Goal: Information Seeking & Learning: Learn about a topic

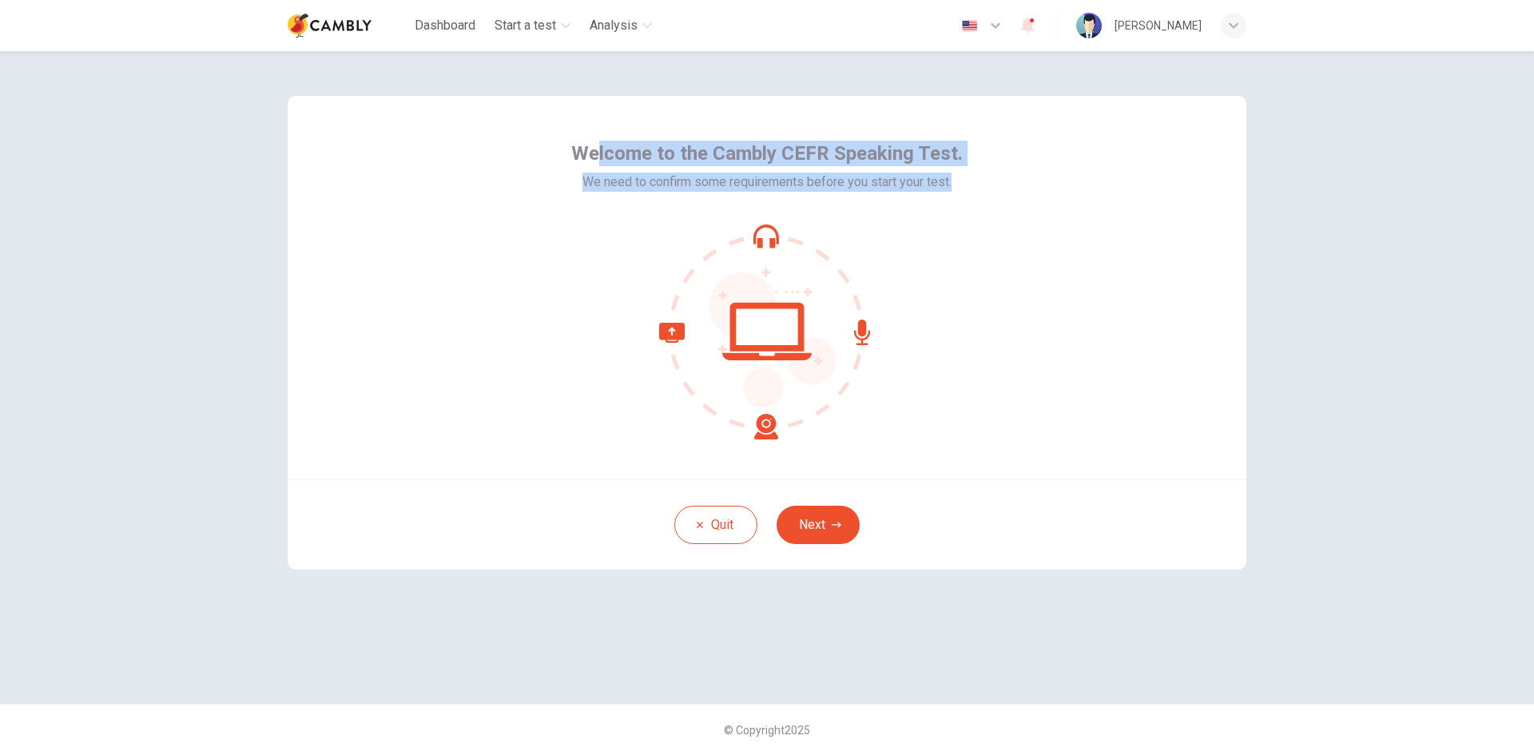
drag, startPoint x: 602, startPoint y: 143, endPoint x: 957, endPoint y: 189, distance: 358.5
click at [956, 187] on div "Welcome to the Cambly CEFR Speaking Test. We need to confirm some requirements …" at bounding box center [766, 166] width 391 height 51
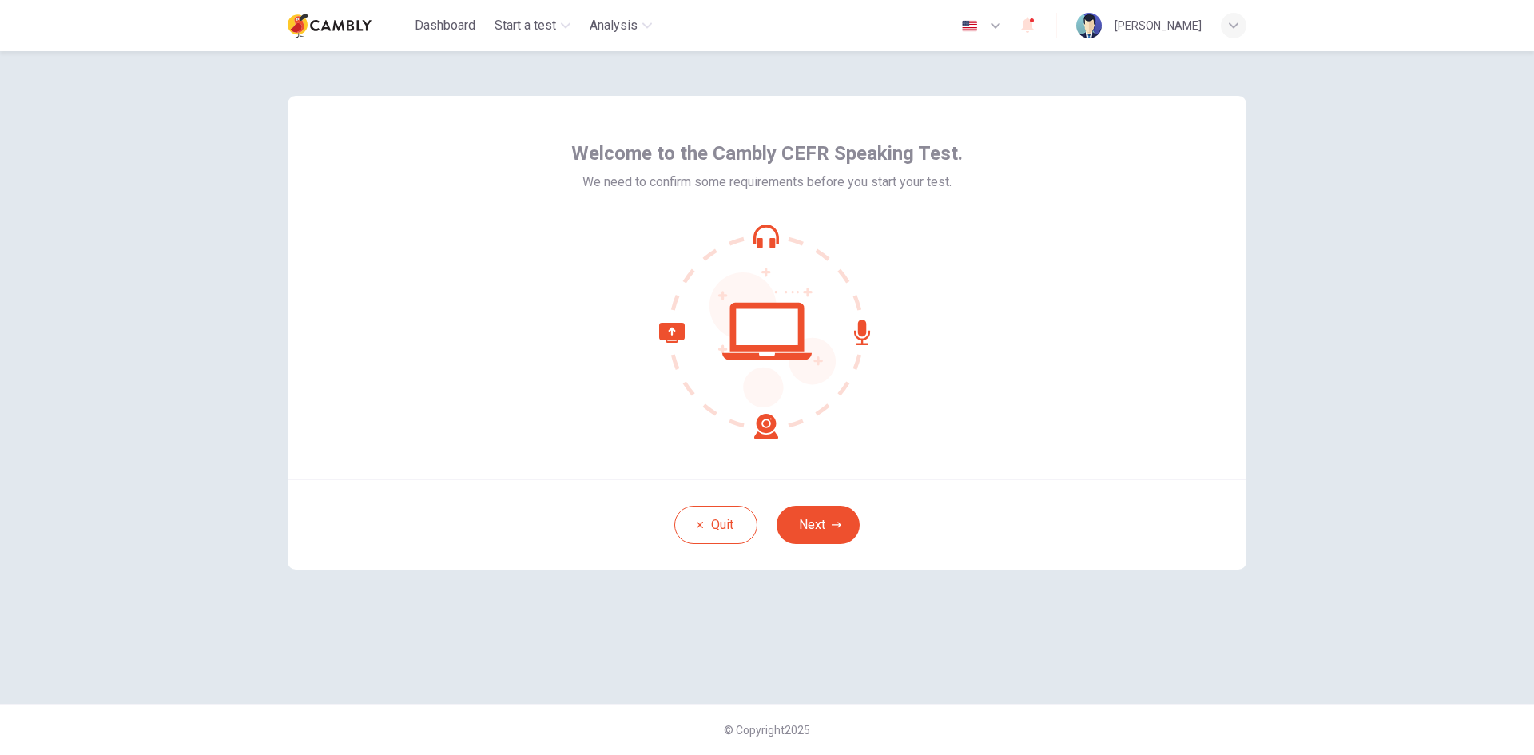
click at [991, 313] on div "Welcome to the Cambly CEFR Speaking Test. We need to confirm some requirements …" at bounding box center [767, 287] width 959 height 383
click at [817, 517] on button "Next" at bounding box center [818, 525] width 83 height 38
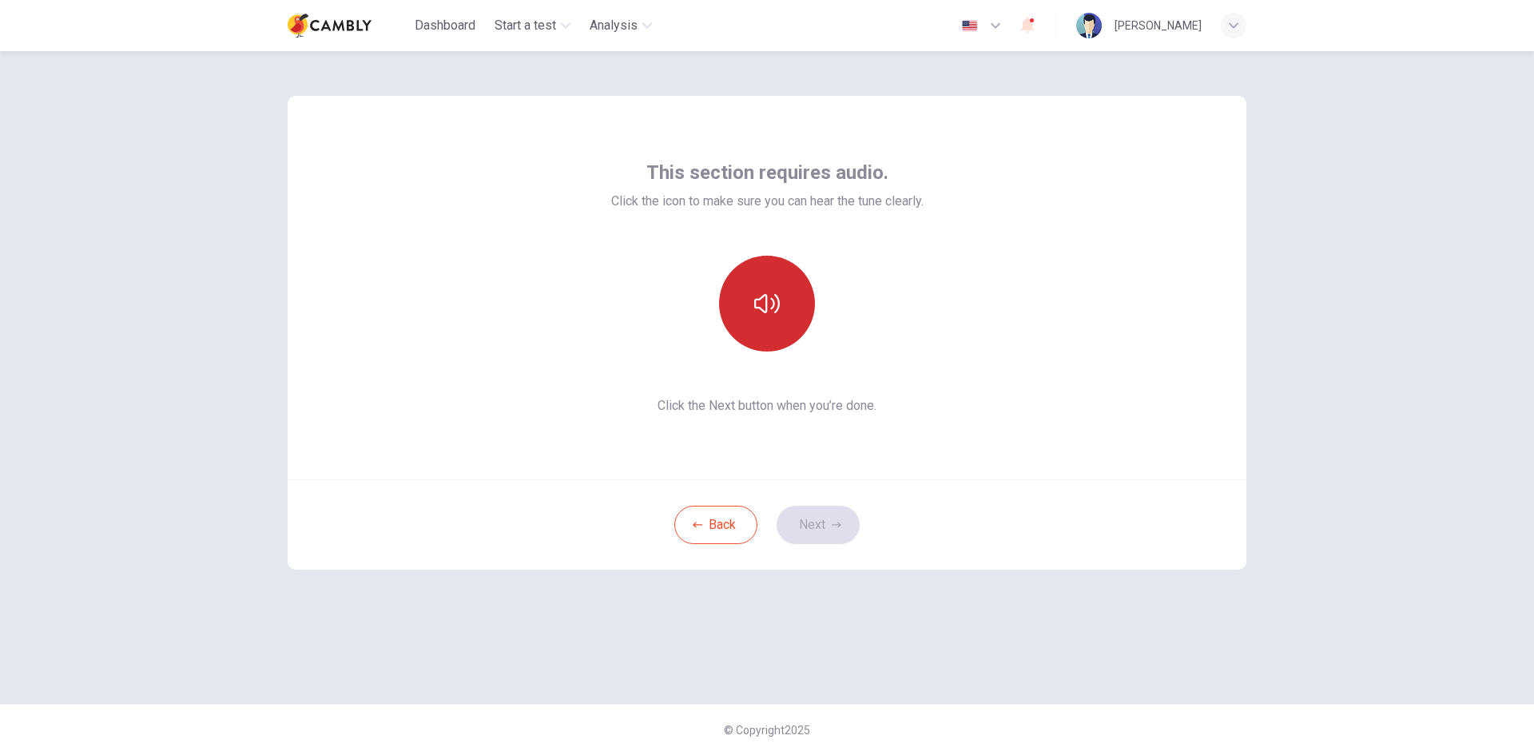
click at [771, 303] on icon "button" at bounding box center [767, 304] width 26 height 26
drag, startPoint x: 771, startPoint y: 304, endPoint x: 789, endPoint y: 332, distance: 33.0
click at [772, 304] on icon "button" at bounding box center [767, 304] width 26 height 26
click at [1116, 400] on div "This section requires audio. Click the icon to make sure you can hear the tune …" at bounding box center [767, 287] width 959 height 383
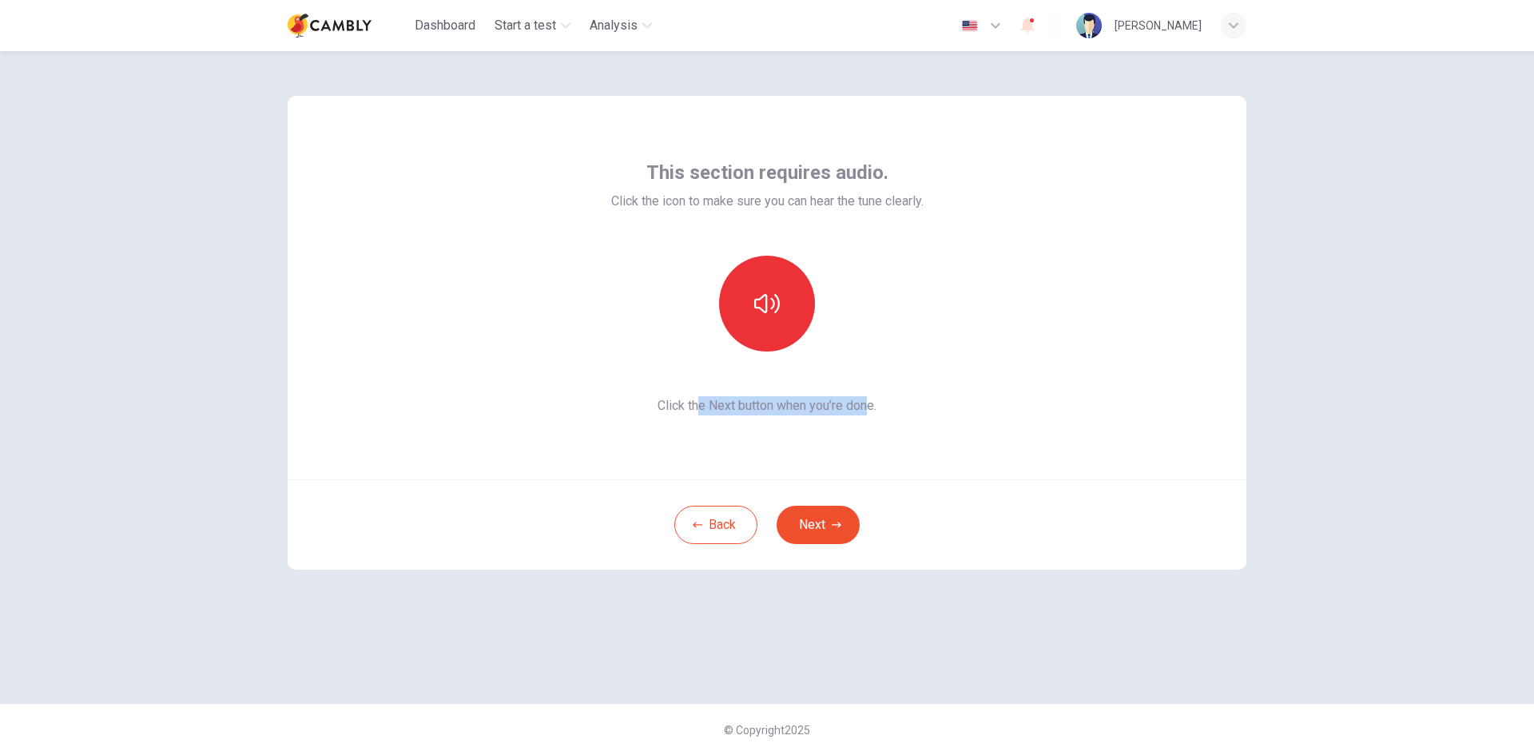
drag, startPoint x: 694, startPoint y: 407, endPoint x: 872, endPoint y: 413, distance: 177.5
click at [872, 413] on span "Click the Next button when you’re done." at bounding box center [767, 405] width 312 height 19
click at [838, 515] on button "Next" at bounding box center [818, 525] width 83 height 38
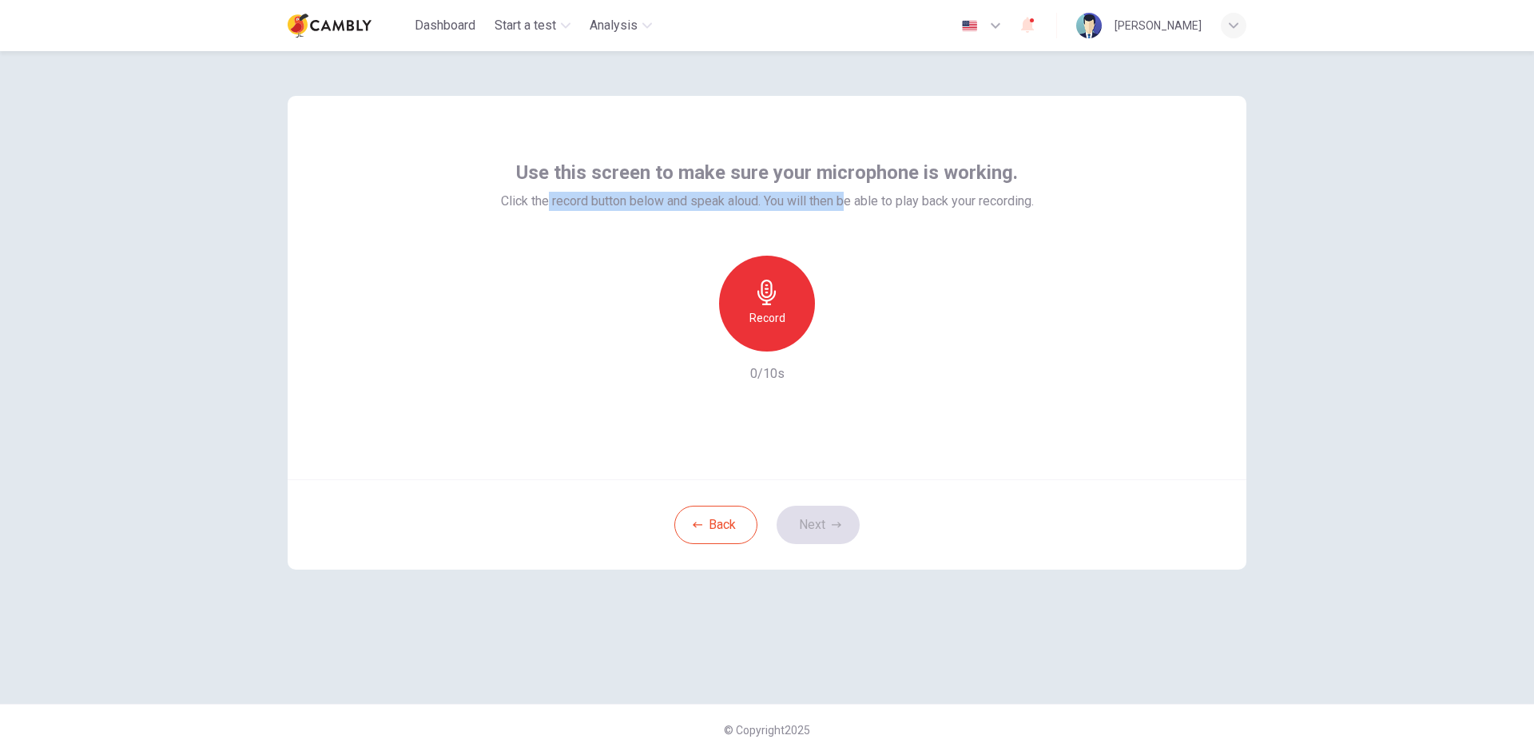
drag, startPoint x: 551, startPoint y: 200, endPoint x: 825, endPoint y: 229, distance: 275.6
click at [843, 208] on span "Click the record button below and speak aloud. You will then be able to play ba…" at bounding box center [767, 201] width 533 height 19
click at [776, 293] on icon "button" at bounding box center [766, 293] width 18 height 26
click at [763, 300] on icon "button" at bounding box center [766, 293] width 18 height 26
click at [819, 522] on button "Next" at bounding box center [818, 525] width 83 height 38
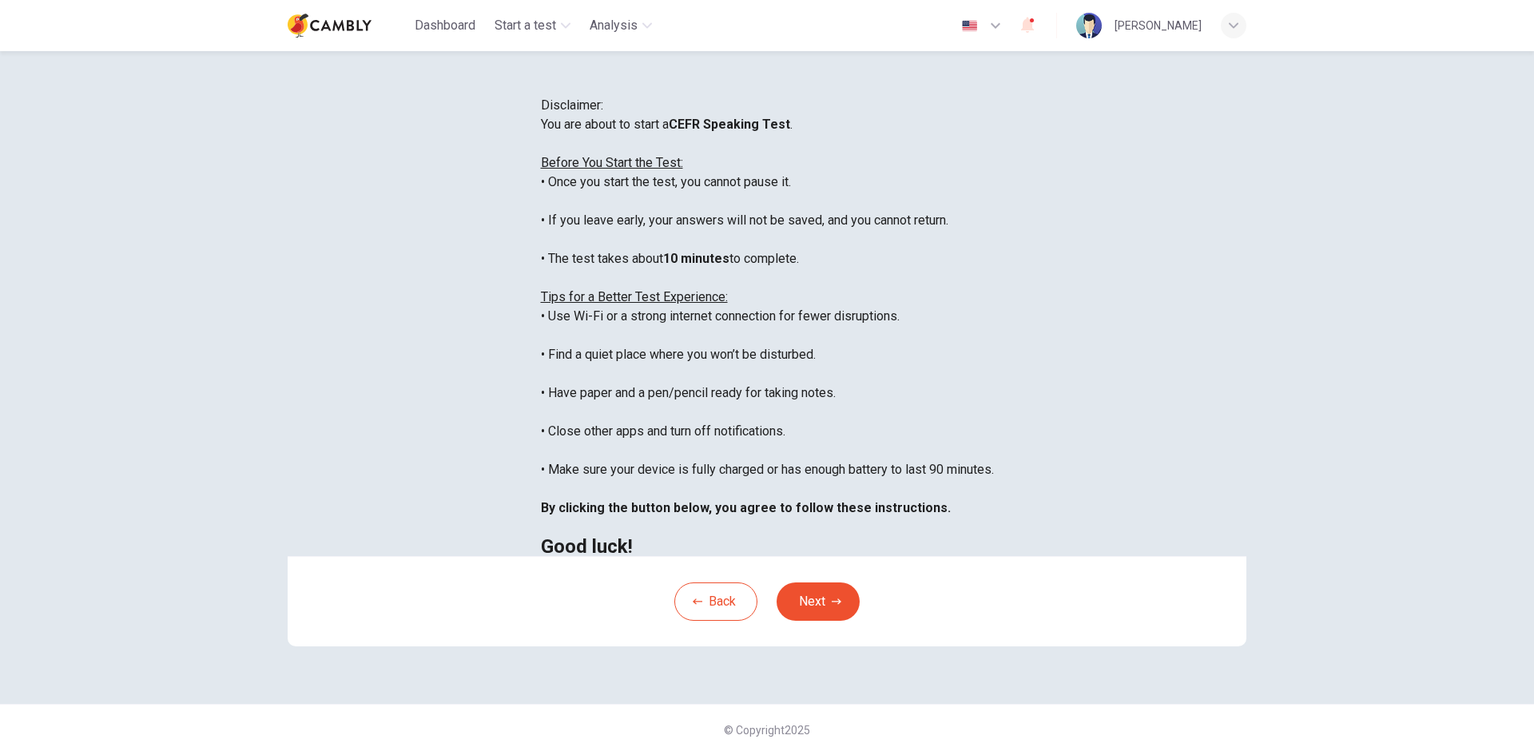
drag, startPoint x: 505, startPoint y: 293, endPoint x: 705, endPoint y: 289, distance: 200.6
click at [705, 289] on div "You are about to start a CEFR Speaking Test . Before You Start the Test: • Once…" at bounding box center [767, 335] width 453 height 441
drag, startPoint x: 456, startPoint y: 324, endPoint x: 844, endPoint y: 328, distance: 387.5
click at [844, 328] on div "You are about to start a CEFR Speaking Test . Before You Start the Test: • Once…" at bounding box center [767, 335] width 453 height 441
drag, startPoint x: 502, startPoint y: 365, endPoint x: 736, endPoint y: 353, distance: 234.4
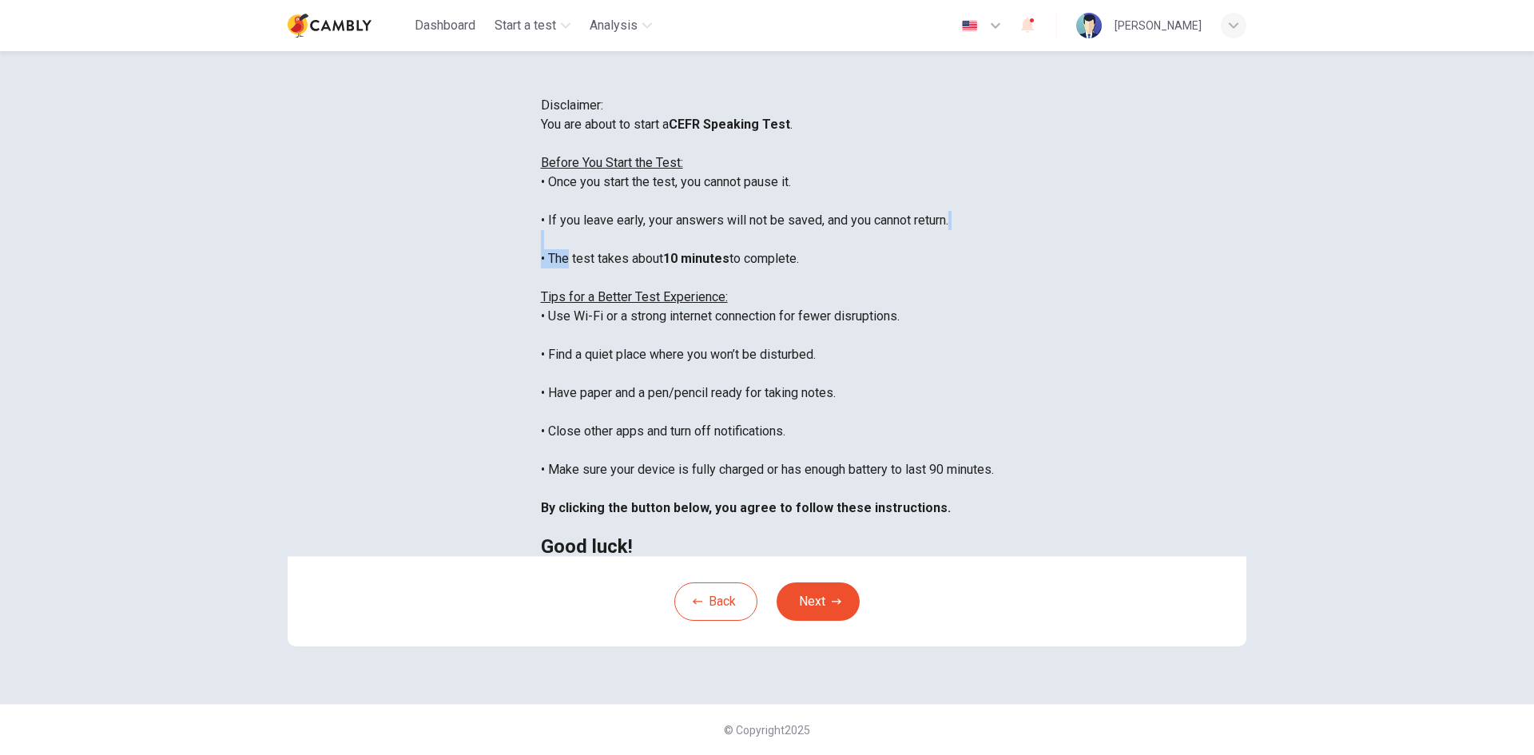
click at [736, 353] on div "You are about to start a CEFR Speaking Test . Before You Start the Test: • Once…" at bounding box center [767, 335] width 453 height 441
drag, startPoint x: 459, startPoint y: 419, endPoint x: 739, endPoint y: 418, distance: 280.4
click at [739, 416] on div "You are about to start a CEFR Speaking Test . Before You Start the Test: • Once…" at bounding box center [767, 335] width 453 height 441
drag, startPoint x: 478, startPoint y: 460, endPoint x: 757, endPoint y: 460, distance: 278.8
click at [757, 457] on div "You are about to start a CEFR Speaking Test . Before You Start the Test: • Once…" at bounding box center [767, 335] width 453 height 441
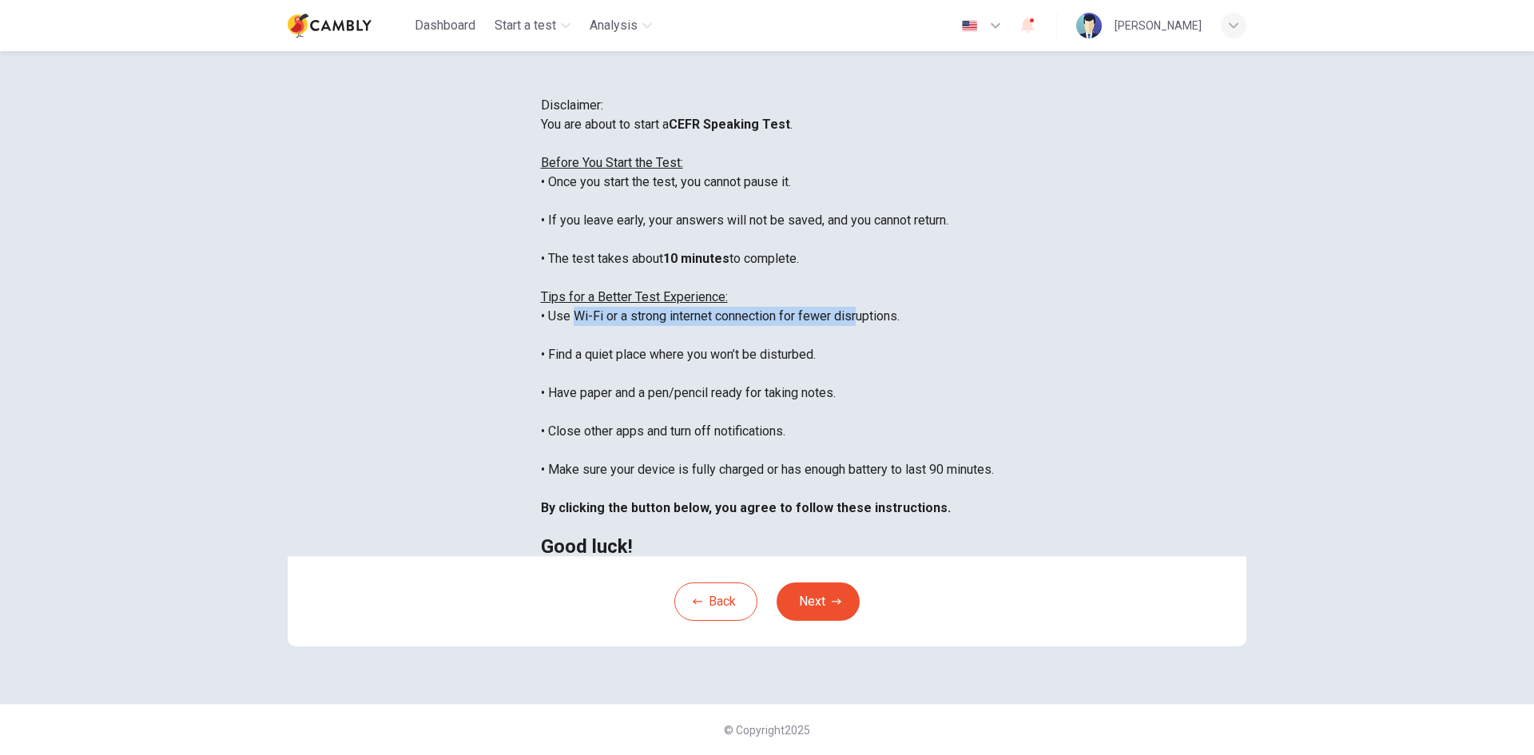
drag, startPoint x: 463, startPoint y: 498, endPoint x: 765, endPoint y: 501, distance: 302.0
click at [765, 501] on div "You are about to start a CEFR Speaking Test . Before You Start the Test: • Once…" at bounding box center [767, 335] width 453 height 441
drag, startPoint x: 443, startPoint y: 535, endPoint x: 719, endPoint y: 529, distance: 275.7
click at [719, 529] on div "You are about to start a CEFR Speaking Test . Before You Start the Test: • Once…" at bounding box center [767, 335] width 453 height 441
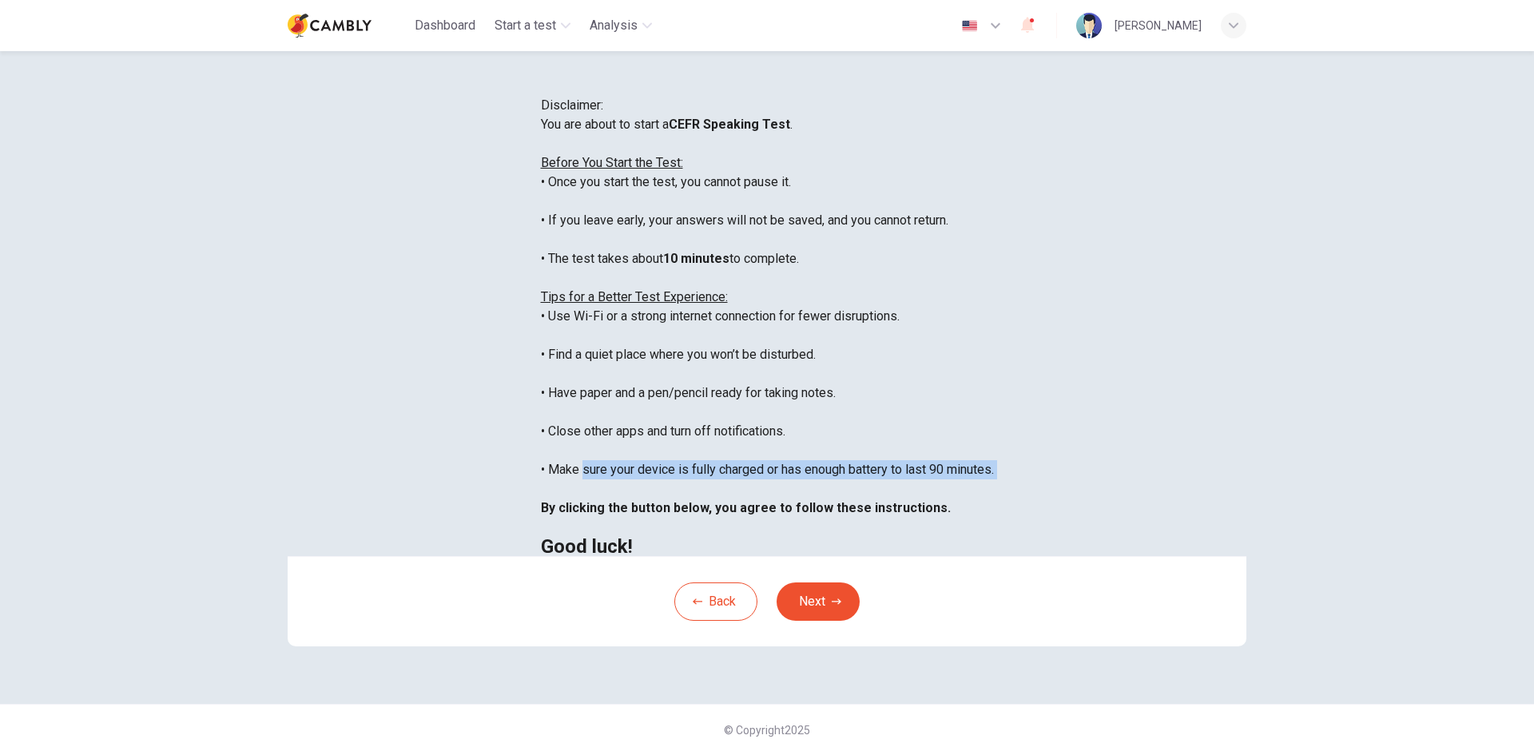
drag, startPoint x: 462, startPoint y: 572, endPoint x: 822, endPoint y: 621, distance: 363.6
click at [827, 556] on div "You are about to start a CEFR Speaking Test . Before You Start the Test: • Once…" at bounding box center [767, 335] width 453 height 441
click at [810, 621] on button "Next" at bounding box center [818, 601] width 83 height 38
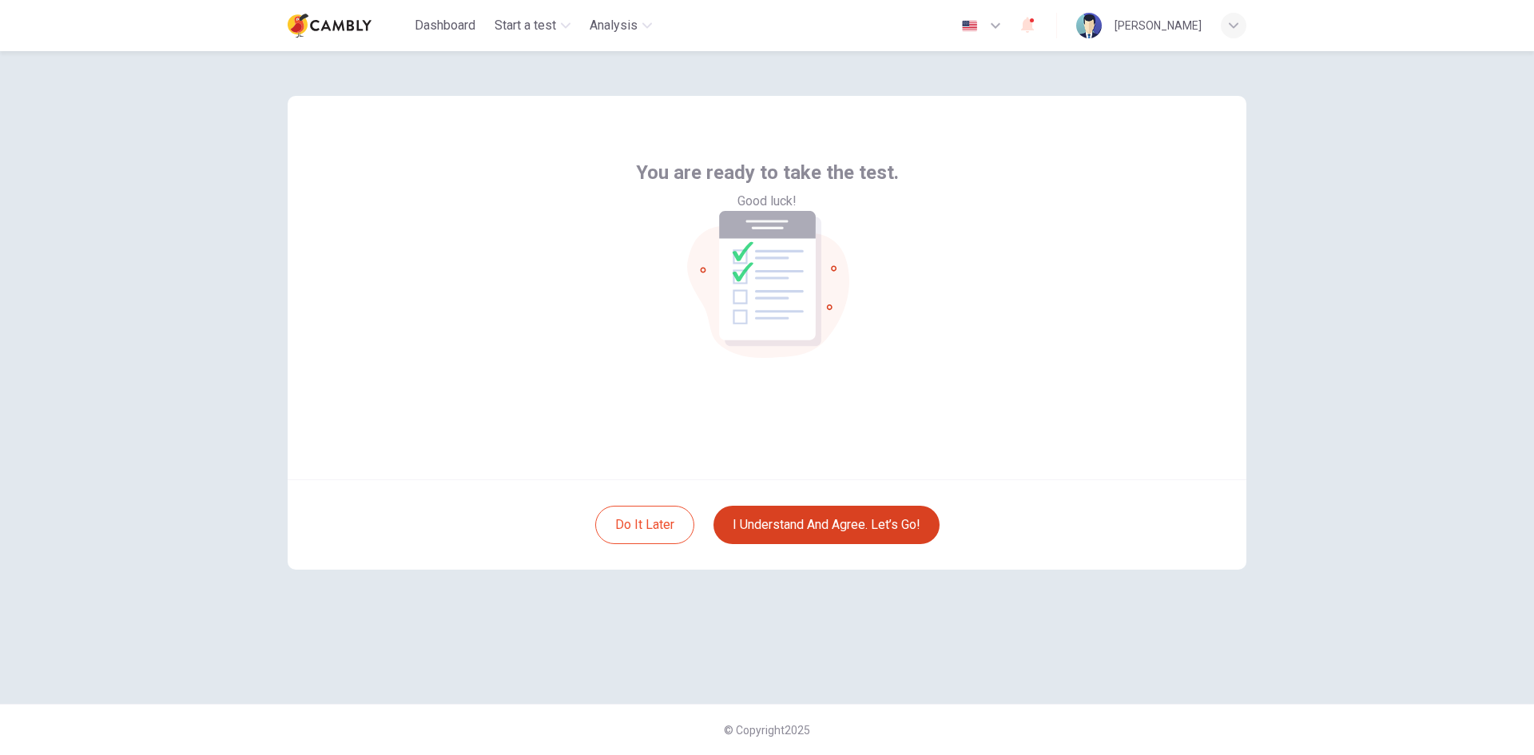
click at [783, 520] on button "I understand and agree. Let’s go!" at bounding box center [826, 525] width 226 height 38
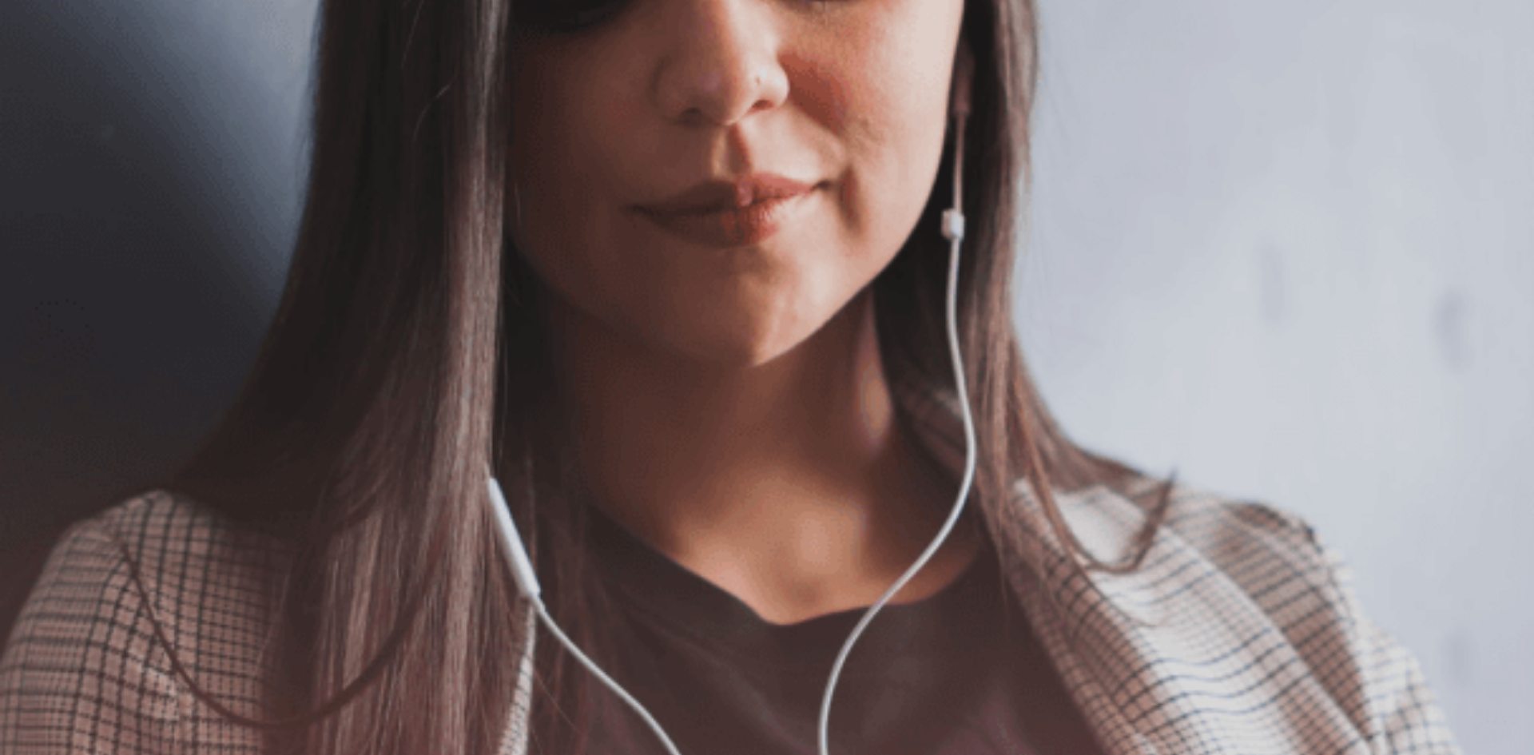
scroll to position [28, 0]
click at [3, 66] on button "button" at bounding box center [1, 73] width 3 height 15
click at [402, 254] on div "The Speaking Test will begin soon. Use a headset if available (recommended for …" at bounding box center [767, 303] width 1534 height 173
drag, startPoint x: 332, startPoint y: 304, endPoint x: 579, endPoint y: 310, distance: 246.9
click at [194, 233] on span "The Speaking Test will begin soon." at bounding box center [97, 225] width 194 height 15
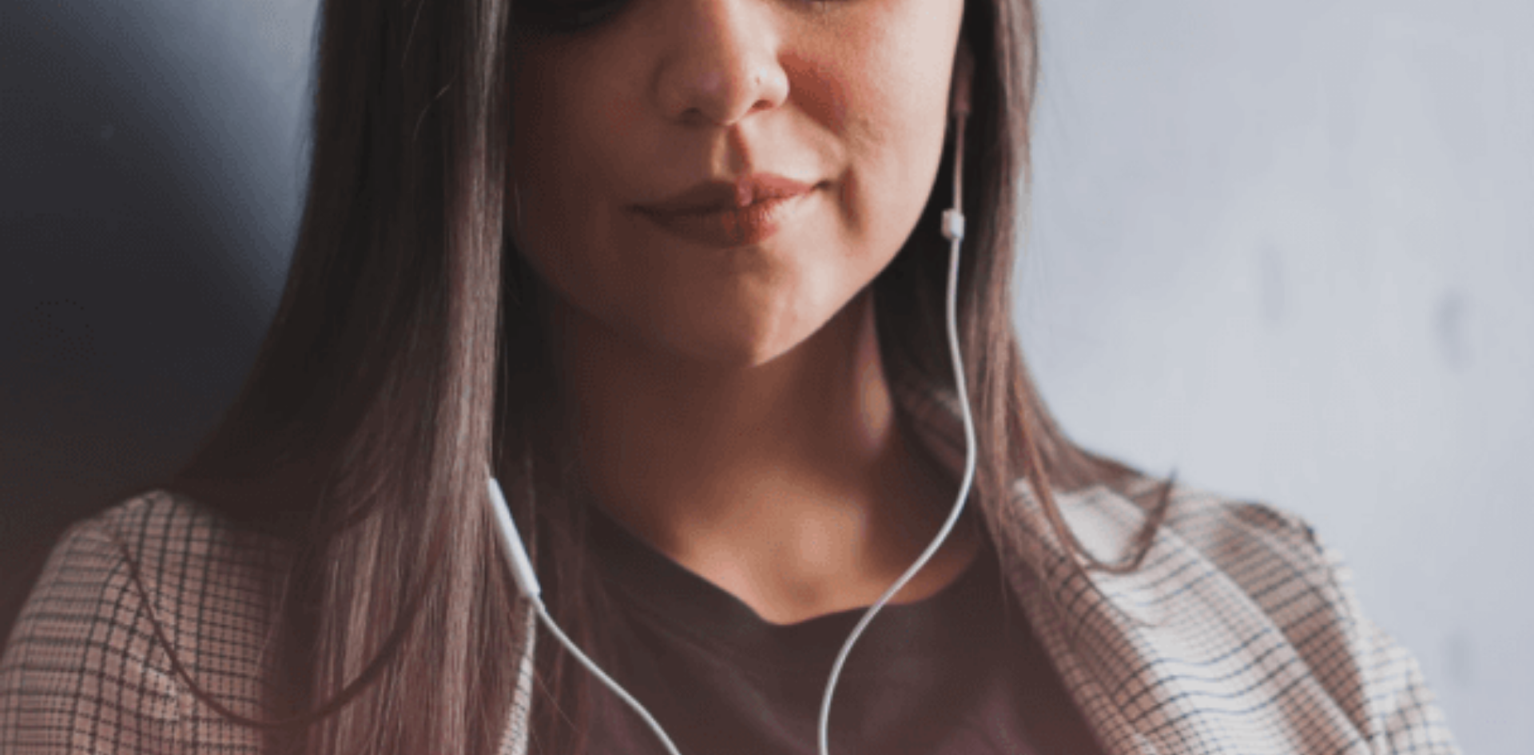
drag, startPoint x: 348, startPoint y: 352, endPoint x: 525, endPoint y: 403, distance: 184.4
click at [360, 368] on span "Use a headset if available (recommended for best audio quality). Ensure your mi…" at bounding box center [180, 302] width 360 height 130
click at [46, 82] on button "Continue" at bounding box center [23, 112] width 46 height 60
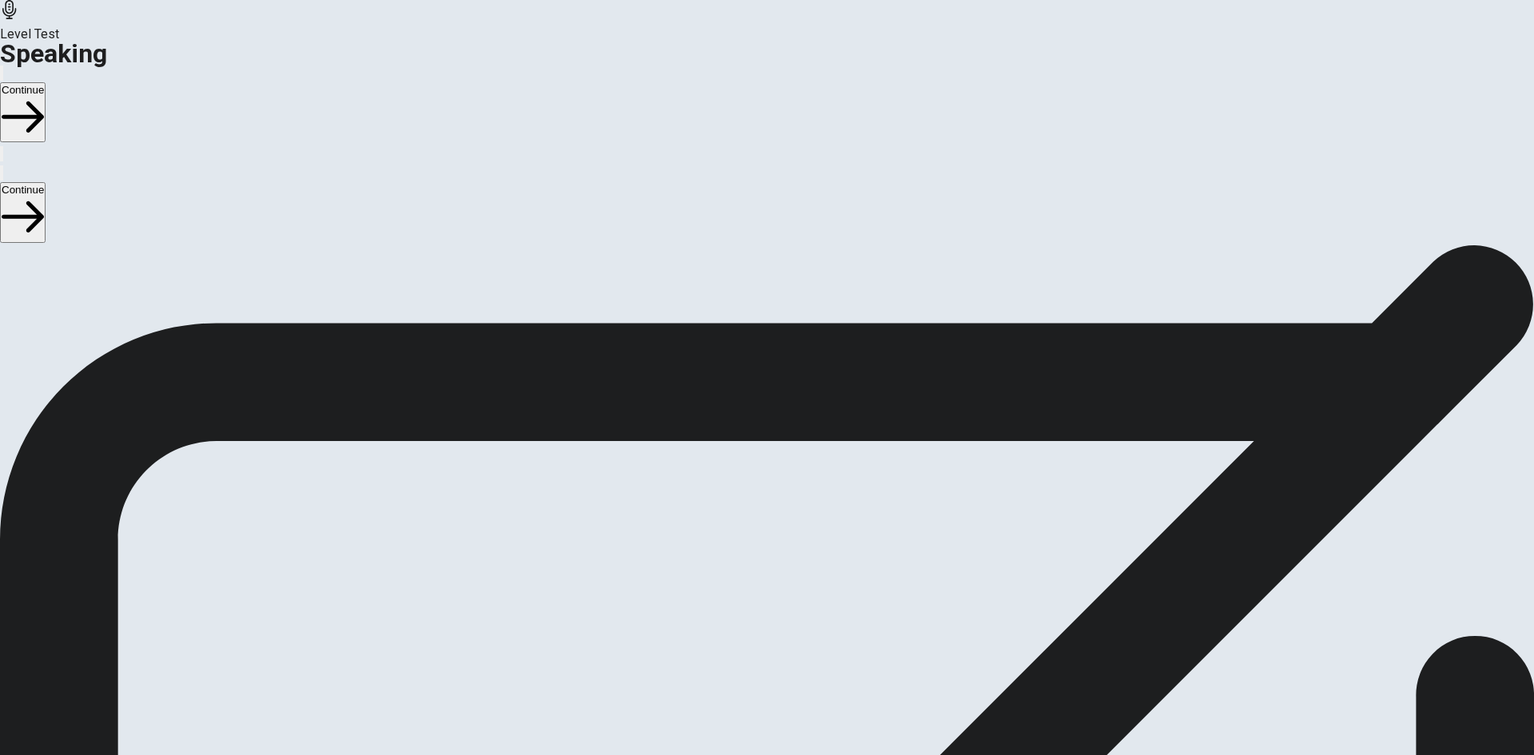
click at [786, 592] on icon at bounding box center [765, 620] width 41 height 57
click at [749, 537] on button "Play Audio" at bounding box center [747, 544] width 3 height 15
click at [46, 82] on button "Continue" at bounding box center [23, 112] width 46 height 60
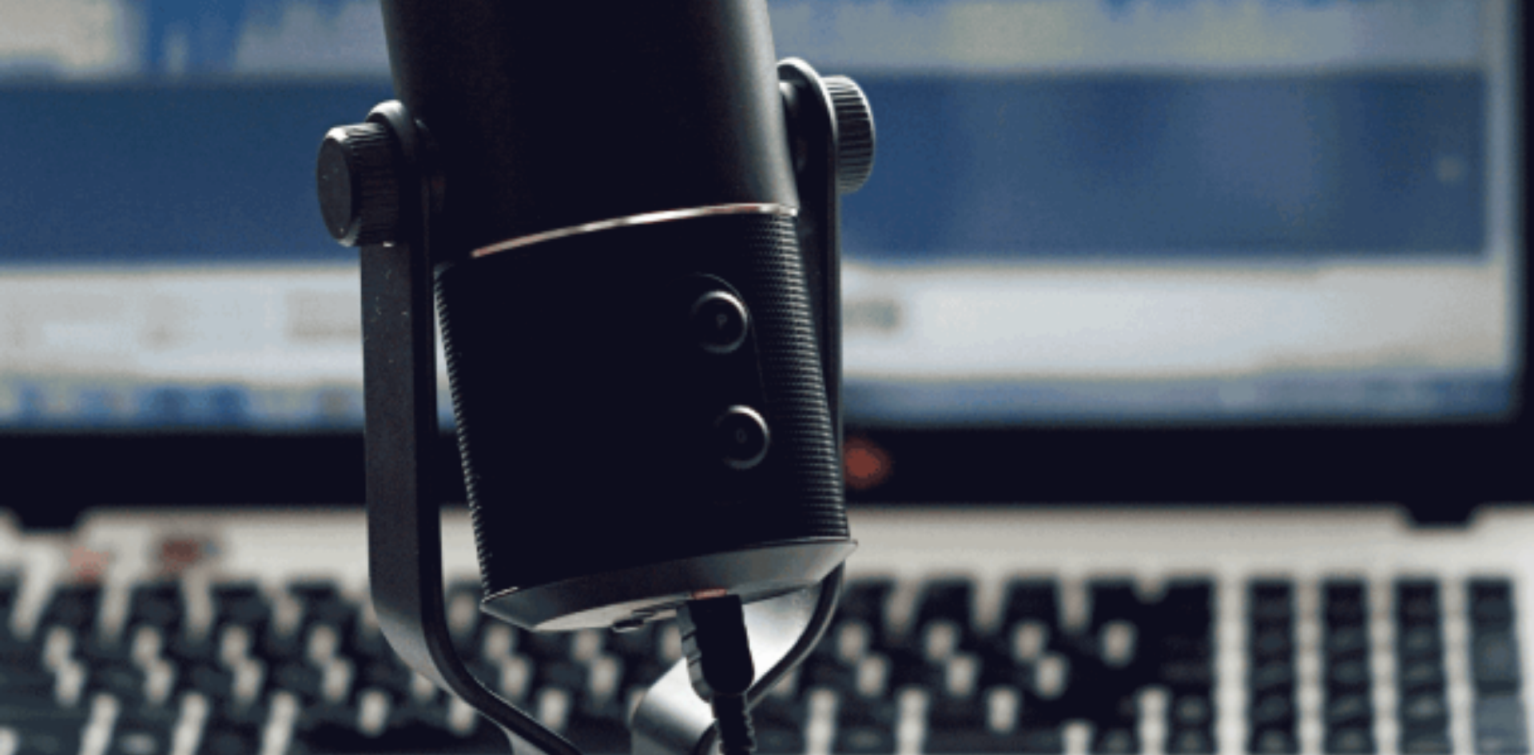
scroll to position [108, 0]
click at [46, 82] on button "Continue" at bounding box center [23, 112] width 46 height 60
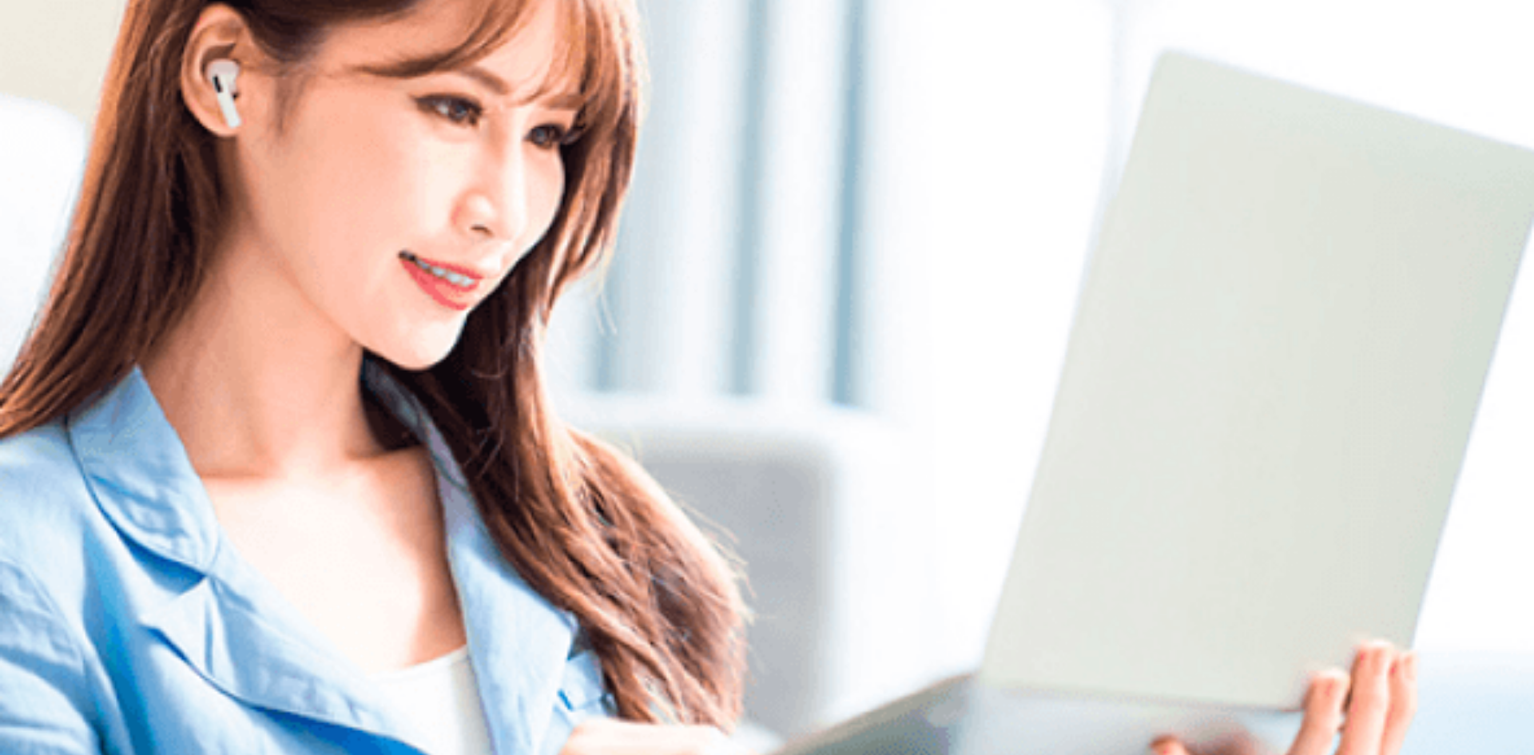
click at [1186, 140] on div "Please Listen Carefully" at bounding box center [767, 130] width 1534 height 19
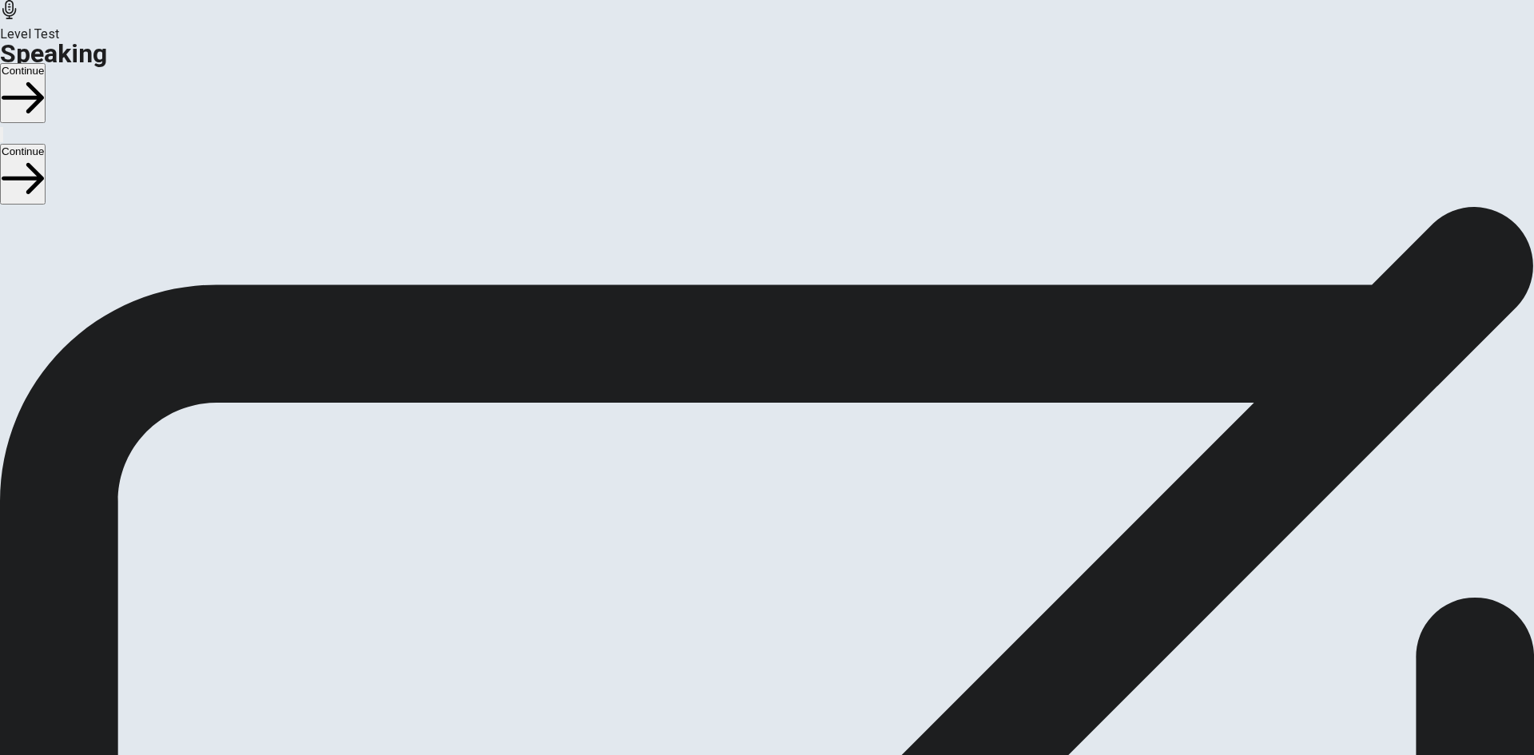
click at [46, 63] on button "Continue" at bounding box center [23, 93] width 46 height 60
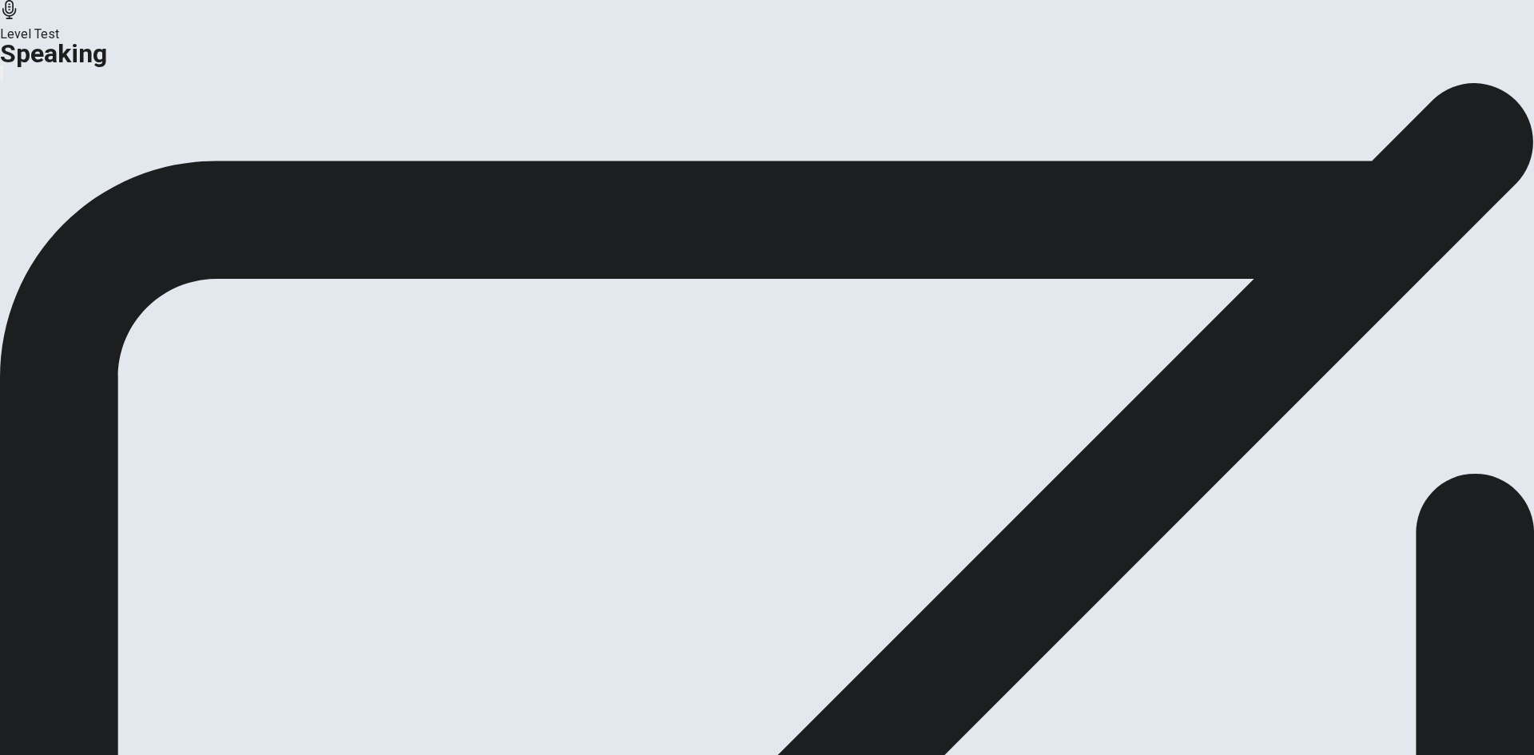
click at [62, 200] on button "Analysis" at bounding box center [31, 189] width 62 height 22
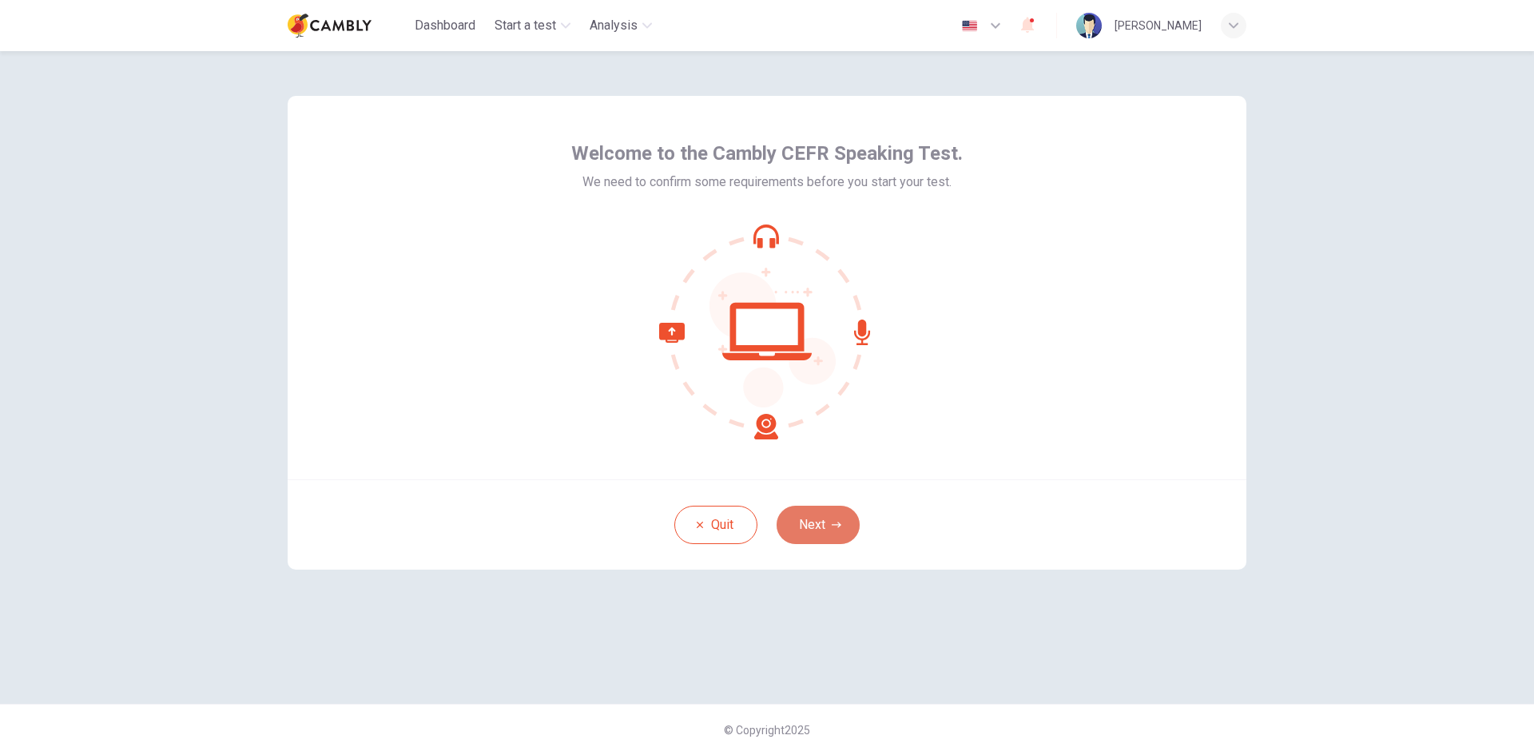
click at [833, 532] on button "Next" at bounding box center [818, 525] width 83 height 38
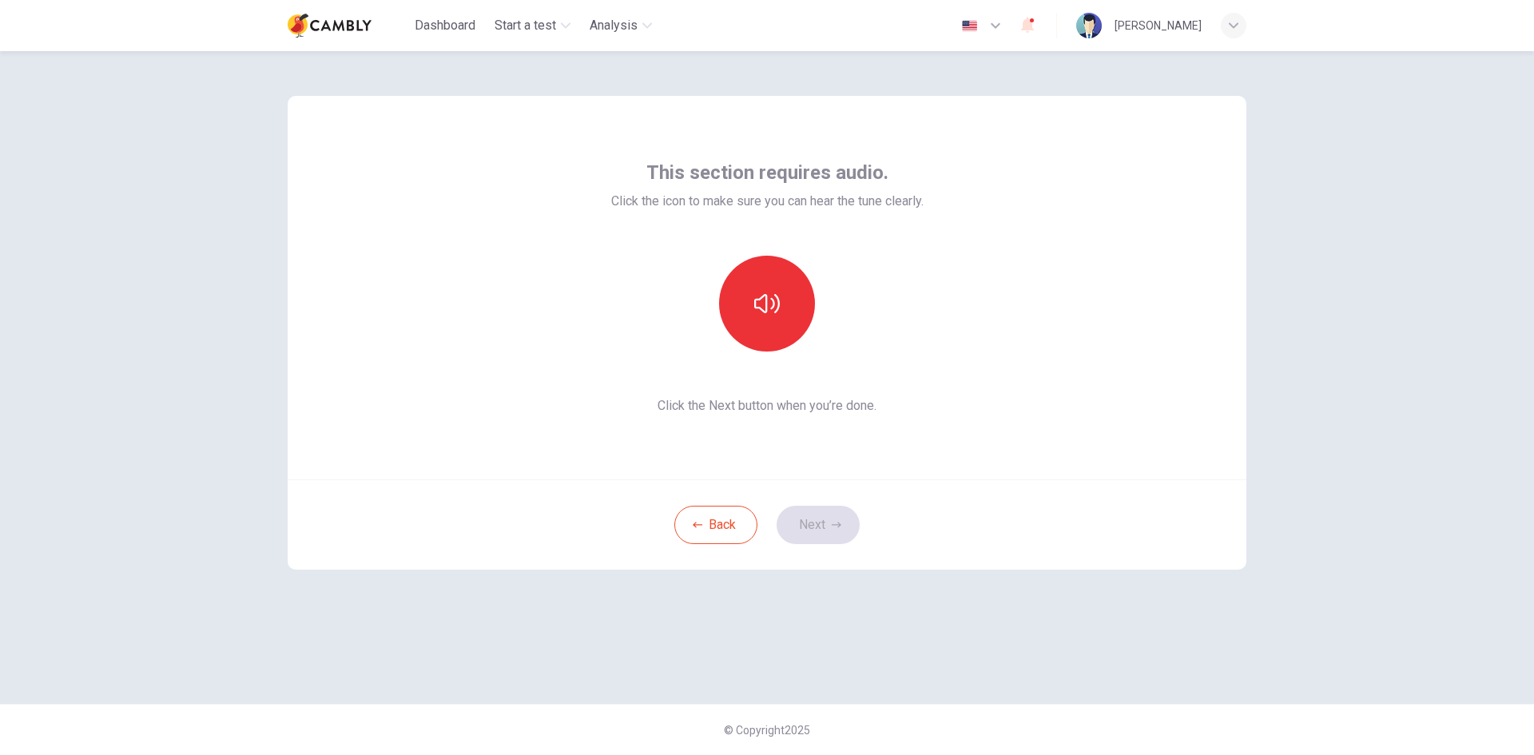
click at [833, 529] on div "Back Next" at bounding box center [767, 524] width 959 height 90
click at [780, 297] on button "button" at bounding box center [767, 304] width 96 height 96
click at [813, 519] on button "Next" at bounding box center [818, 525] width 83 height 38
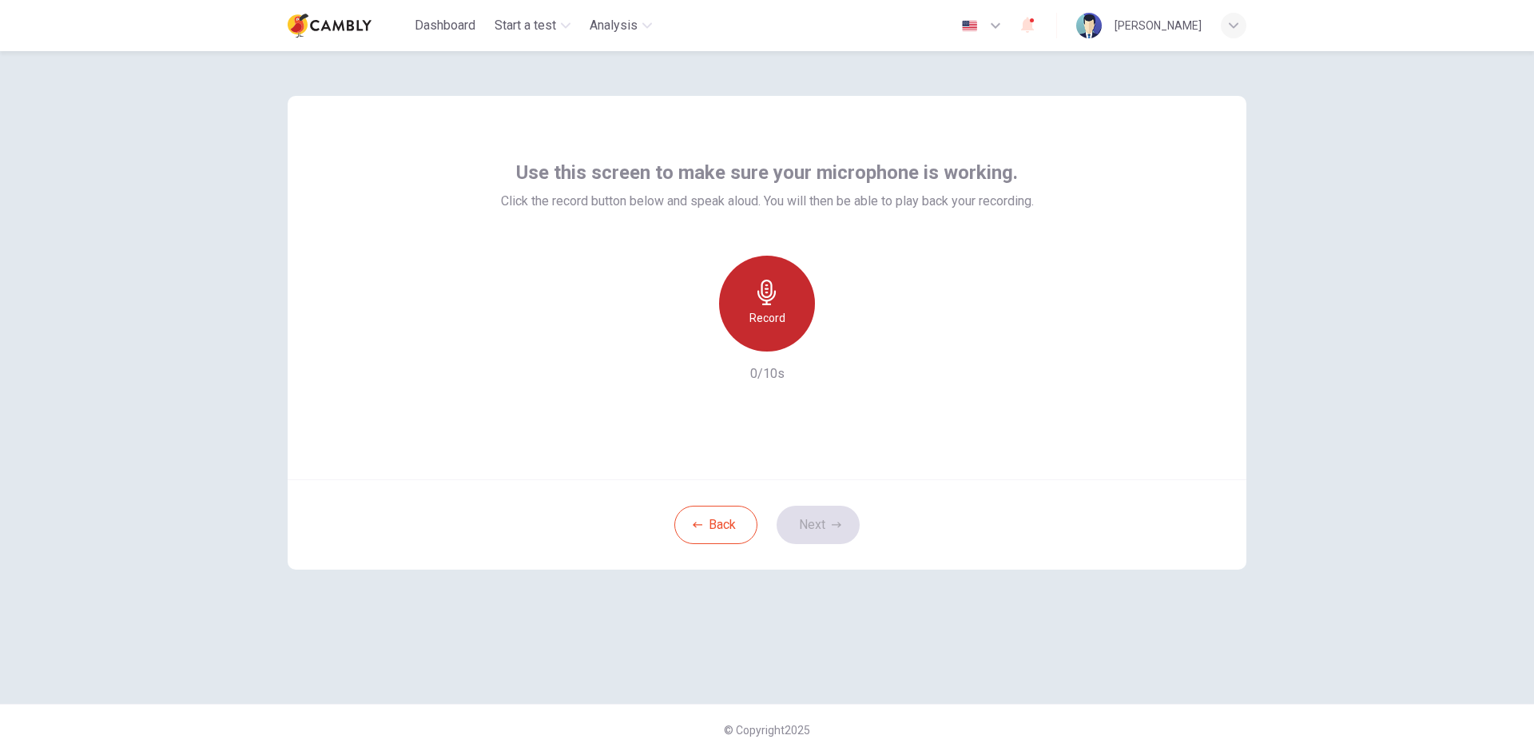
click at [757, 304] on icon "button" at bounding box center [767, 293] width 26 height 26
click at [836, 542] on div "Back Next" at bounding box center [767, 524] width 959 height 90
click at [783, 324] on div "Stop" at bounding box center [767, 304] width 96 height 96
click at [797, 495] on div "Back Next" at bounding box center [767, 524] width 959 height 90
click at [807, 520] on button "Next" at bounding box center [818, 525] width 83 height 38
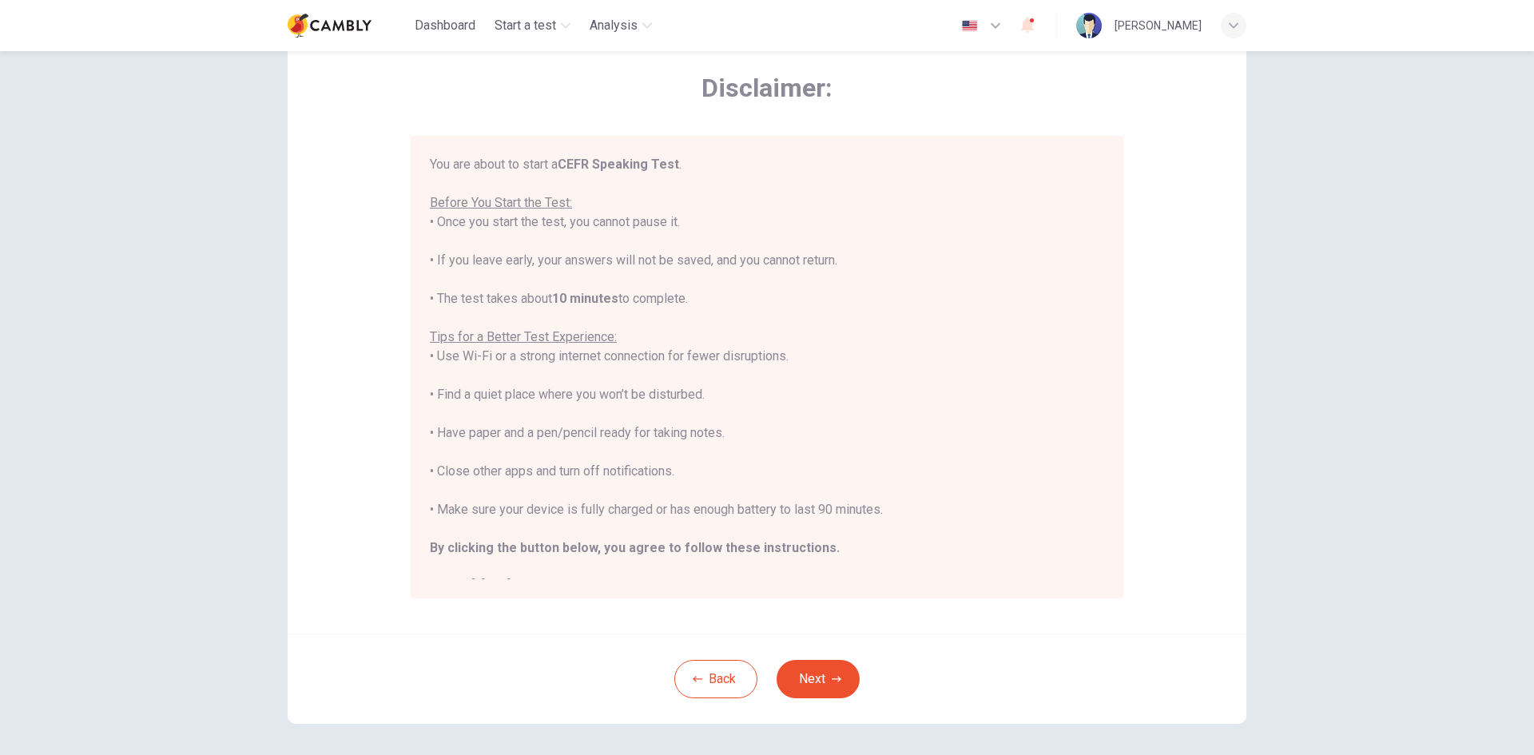
scroll to position [133, 0]
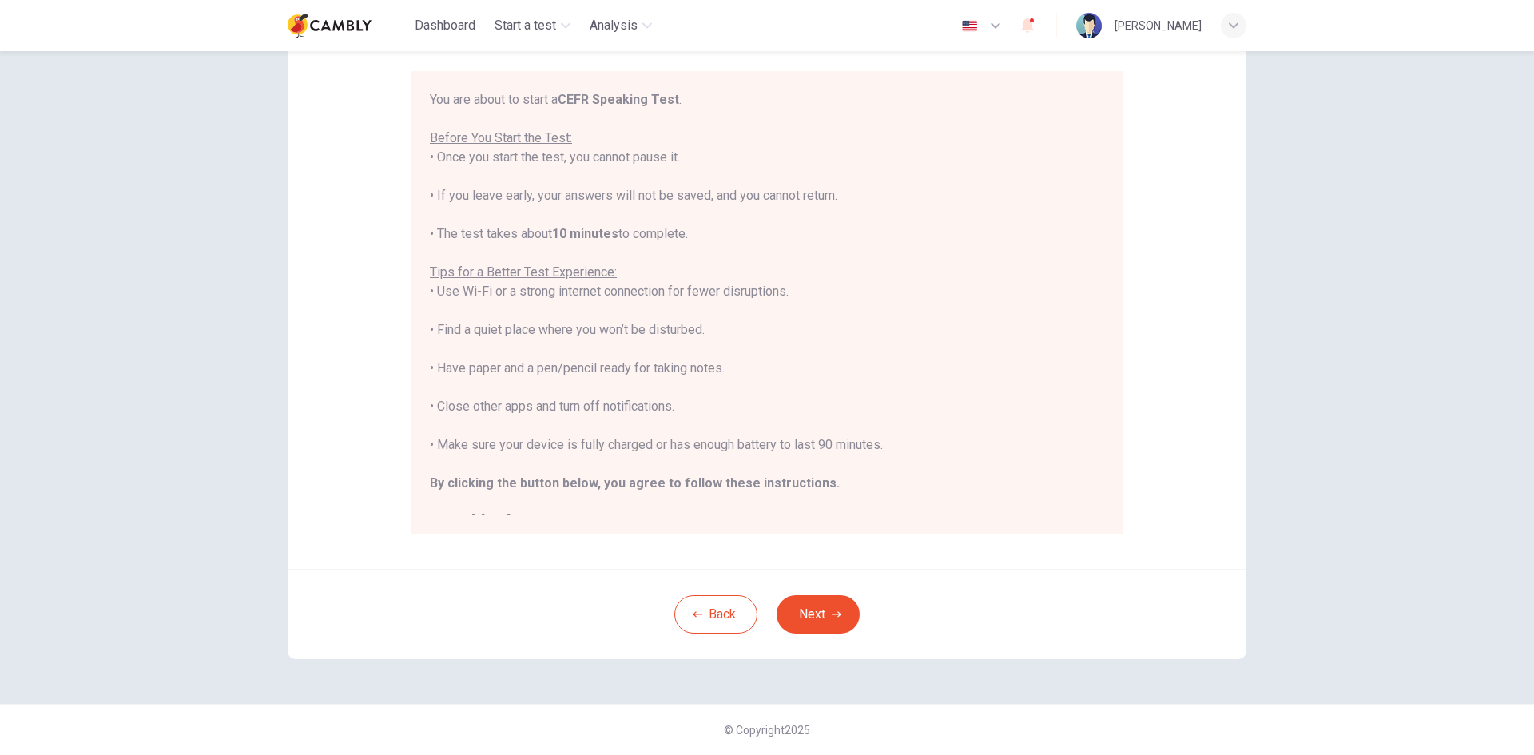
click at [827, 681] on div "Disclaimer: You are about to start a CEFR Speaking Test . Before You Start the …" at bounding box center [767, 311] width 1010 height 786
click at [821, 630] on button "Next" at bounding box center [818, 614] width 83 height 38
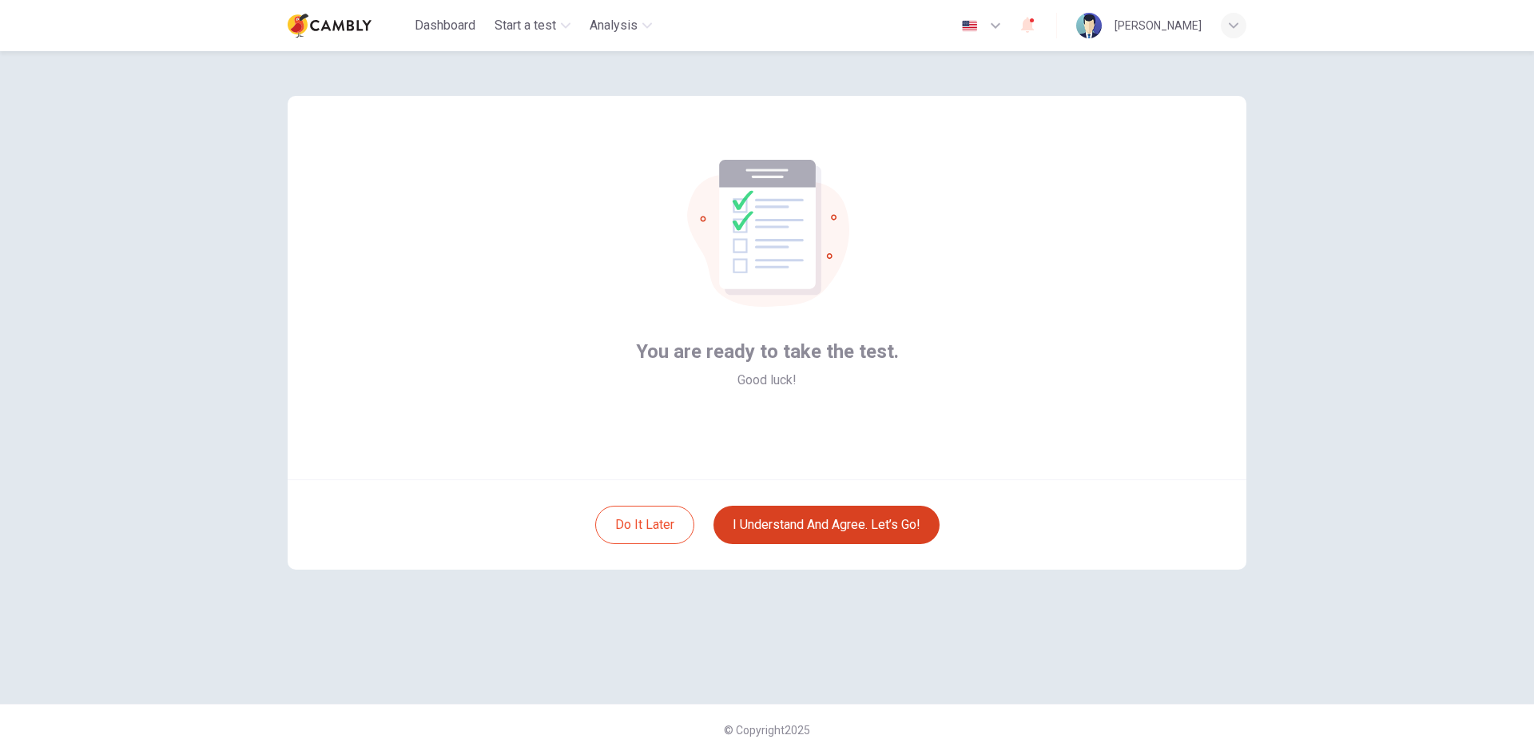
scroll to position [0, 0]
click at [842, 528] on button "I understand and agree. Let’s go!" at bounding box center [826, 525] width 226 height 38
